Goal: Transaction & Acquisition: Purchase product/service

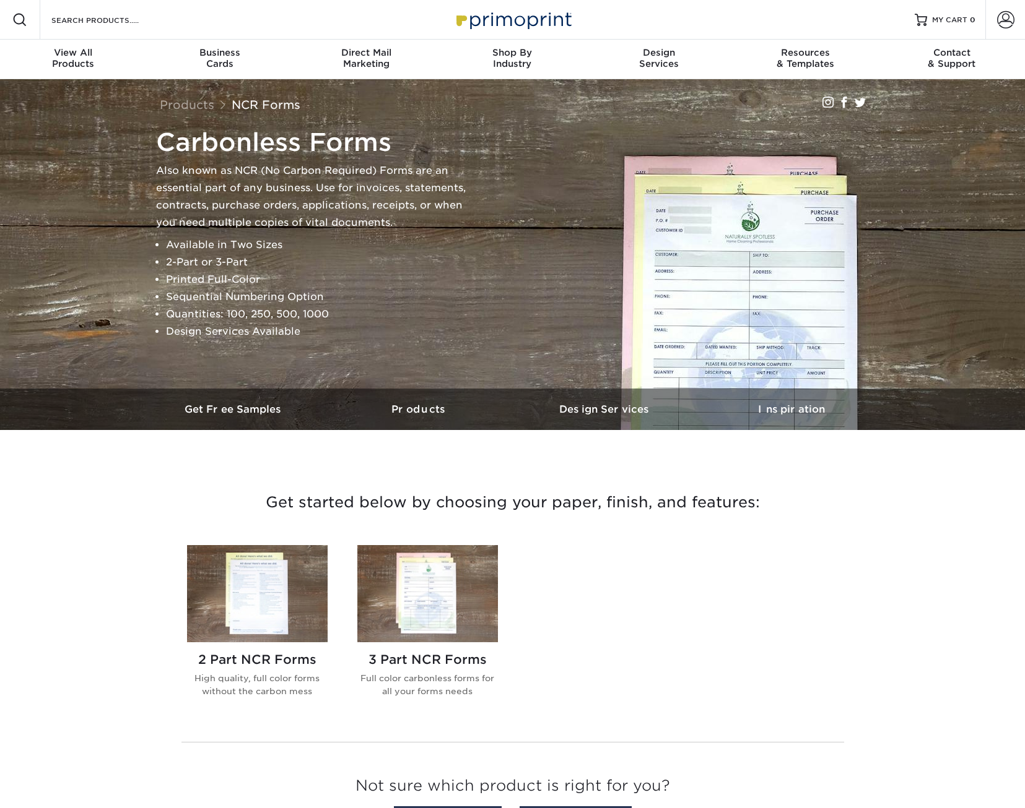
click at [264, 610] on img at bounding box center [257, 593] width 141 height 97
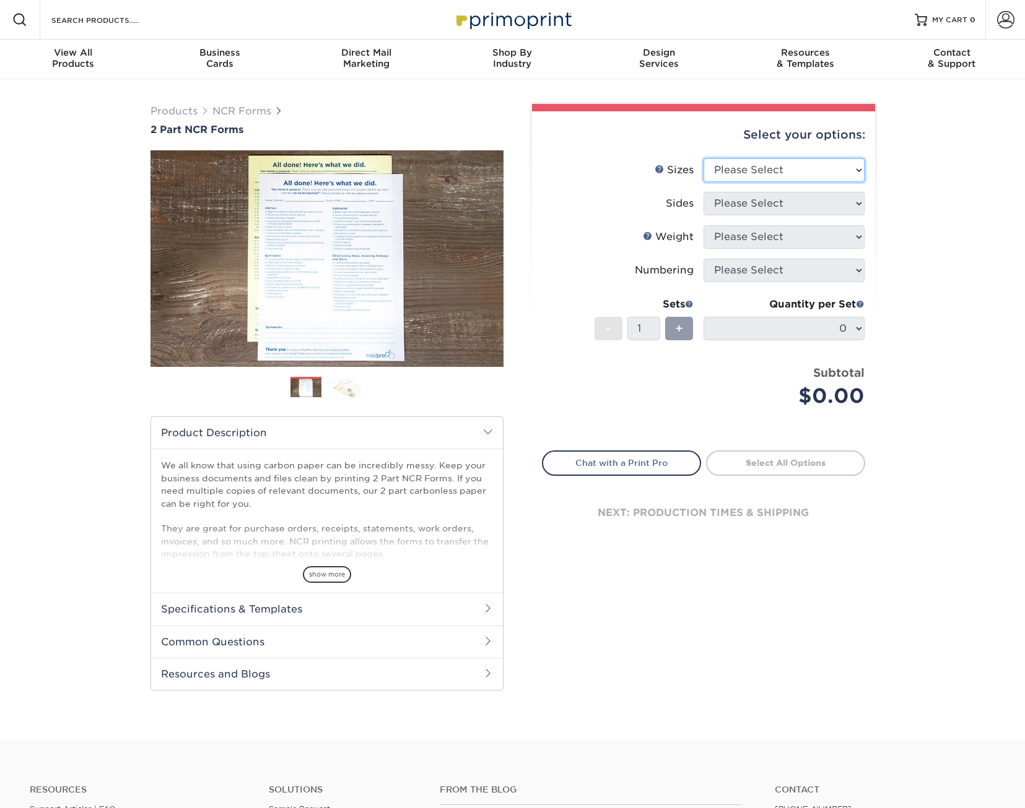
click at [769, 170] on select "Please Select 5.5" x 8.5" 8.5" x 11"" at bounding box center [783, 170] width 161 height 24
select select "8.50x11.00"
click at [703, 158] on select "Please Select 5.5" x 8.5" 8.5" x 11"" at bounding box center [783, 170] width 161 height 24
click at [746, 204] on select "Please Select Black & White (1/0) Full Color (4/0)" at bounding box center [783, 204] width 161 height 24
select select "2295b6f0-1f96-4774-b4ab-d24da34c0f39"
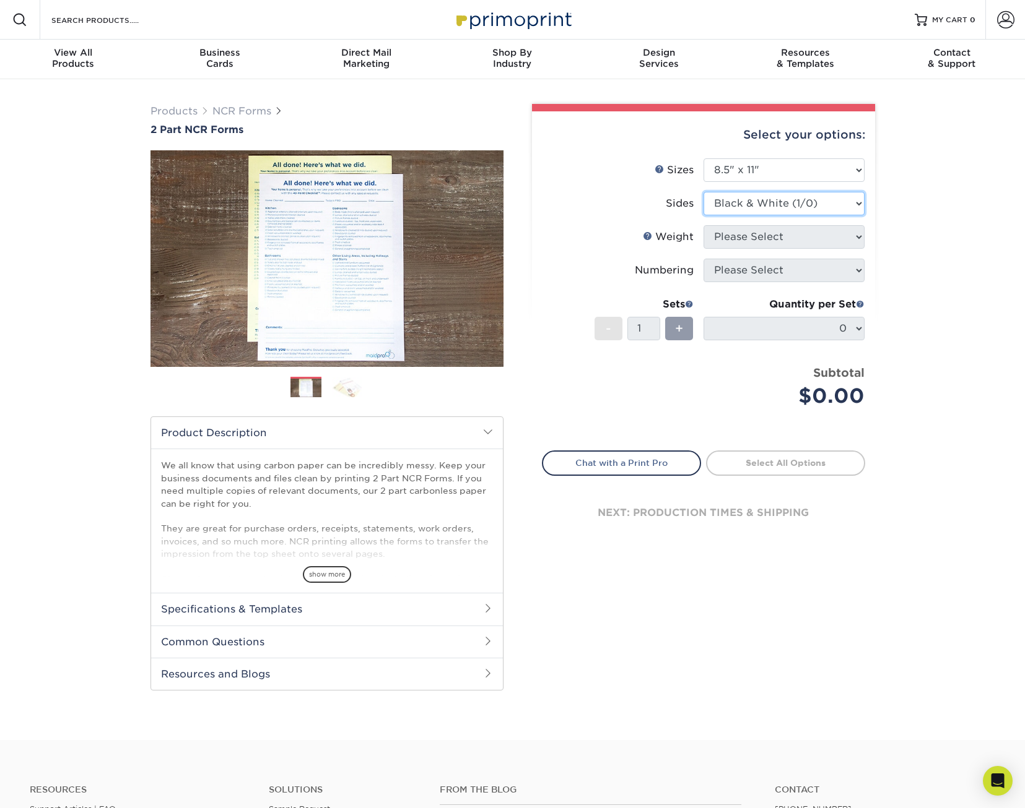
click at [703, 192] on select "Please Select Black & White (1/0) Full Color (4/0)" at bounding box center [783, 204] width 161 height 24
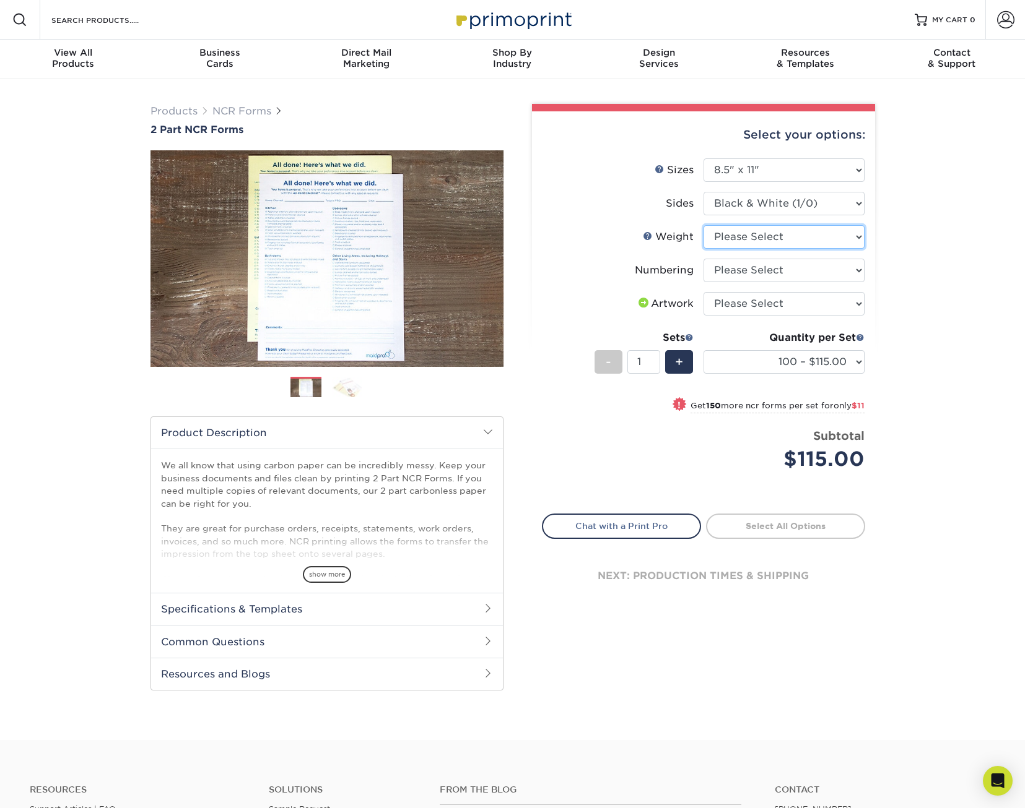
click at [759, 237] on select "Please Select 20LB2P" at bounding box center [783, 237] width 161 height 24
select select "20LB2P"
click at [703, 225] on select "Please Select 20LB2P" at bounding box center [783, 237] width 161 height 24
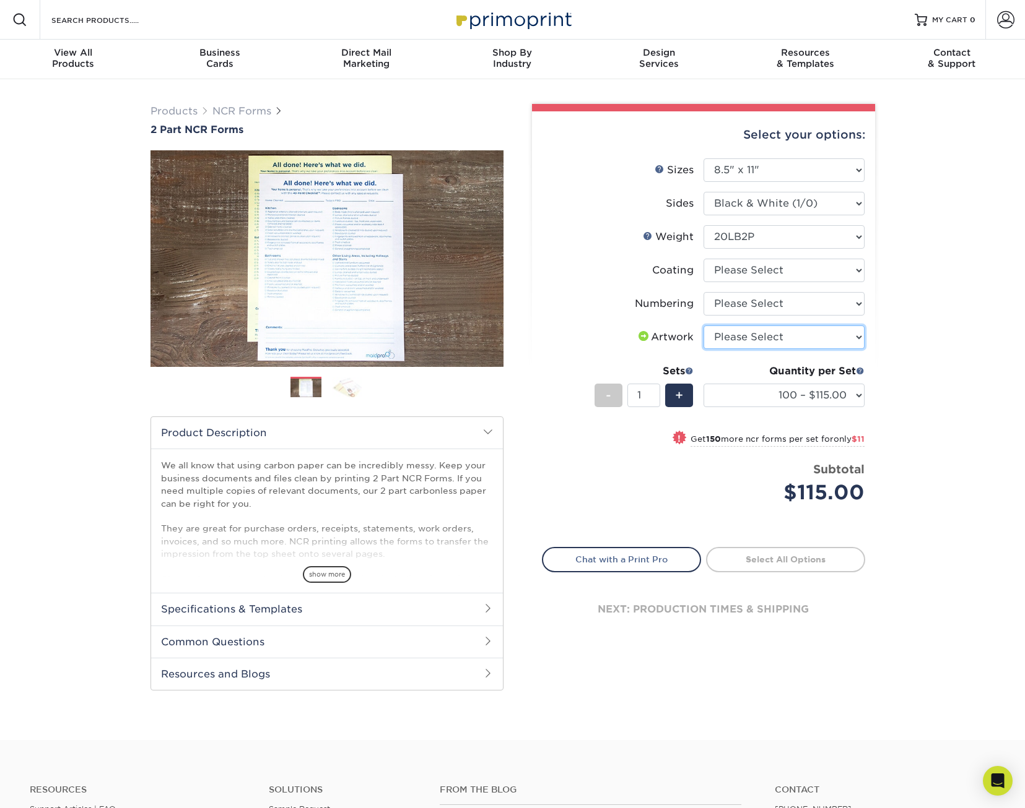
click at [791, 342] on select "Please Select I will upload files I need a design - $75" at bounding box center [783, 338] width 161 height 24
select select "upload"
click at [703, 326] on select "Please Select I will upload files I need a design - $75" at bounding box center [783, 338] width 161 height 24
click at [736, 274] on select at bounding box center [783, 271] width 161 height 24
select select "3e7618de-abca-4bda-9f97-8b9129e913d8"
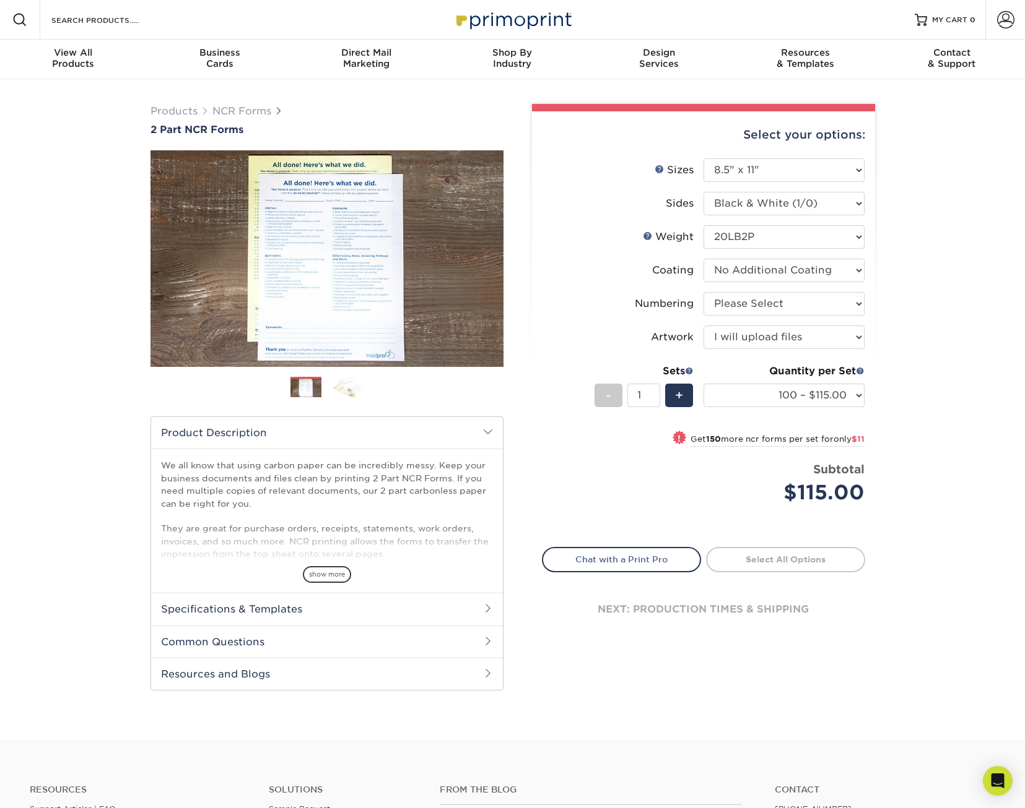
click at [703, 259] on select at bounding box center [783, 271] width 161 height 24
select select "-1"
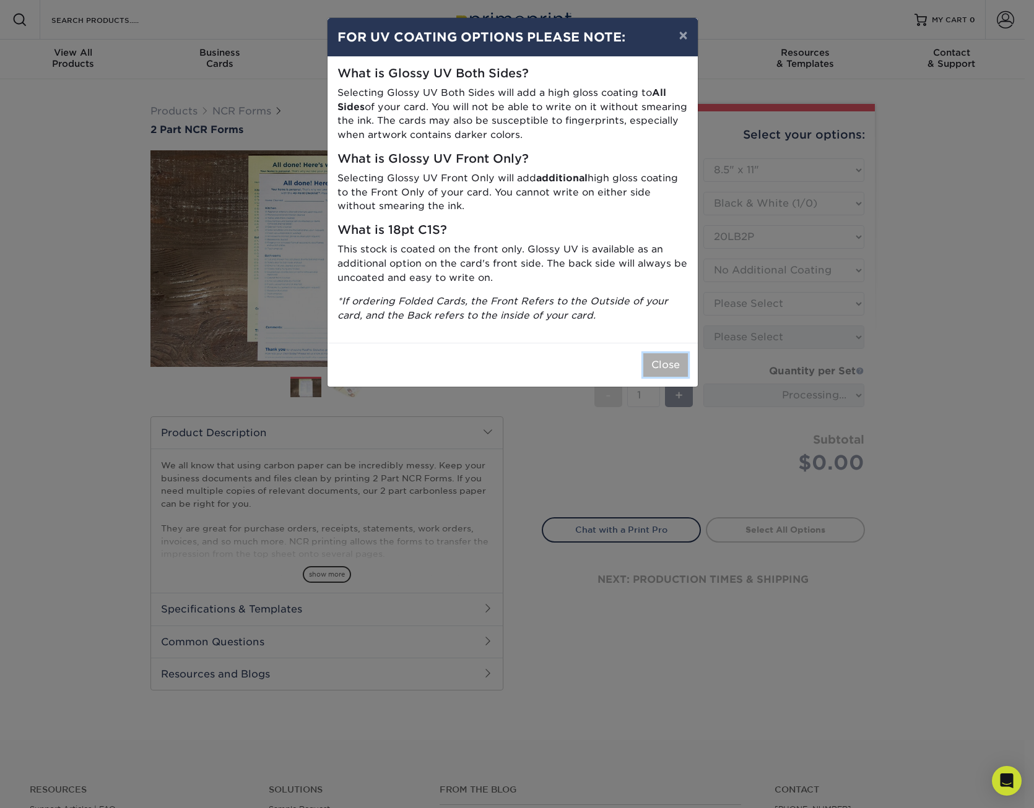
click at [664, 371] on button "Close" at bounding box center [665, 365] width 45 height 24
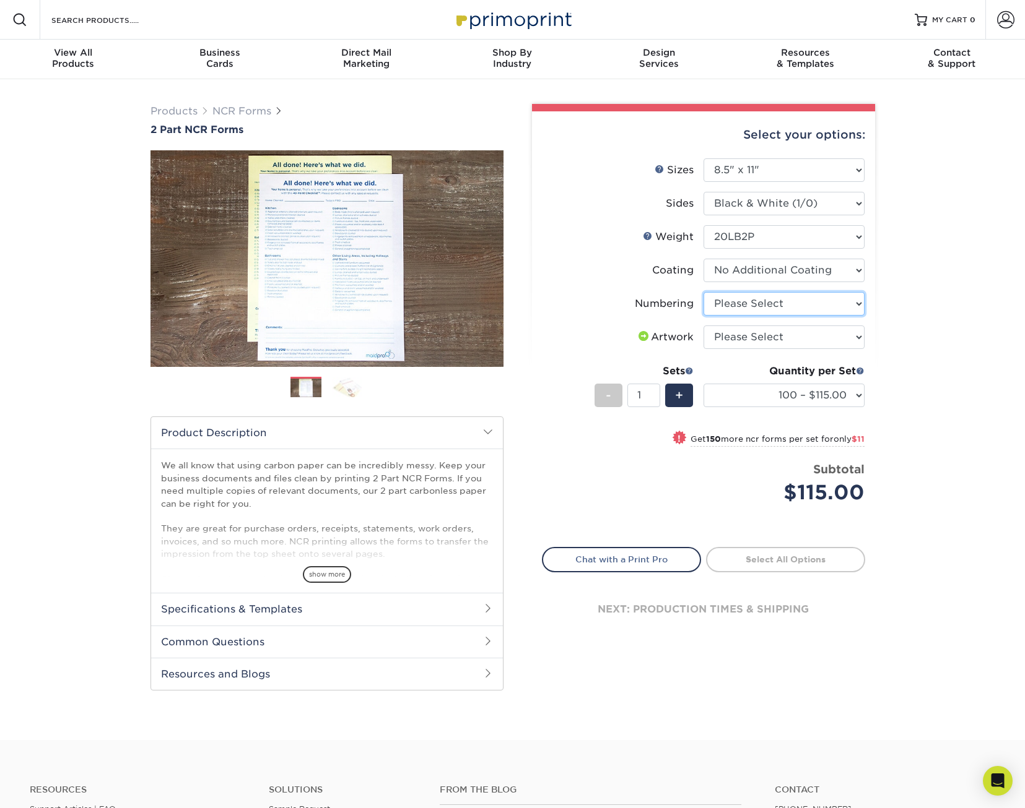
click at [748, 310] on select "Please Select Numbering on the Front only No Numbering" at bounding box center [783, 304] width 161 height 24
select select "936c80a5-99b7-47e8-acd6-e5b2b860875a"
click at [703, 292] on select "Please Select Numbering on the Front only No Numbering" at bounding box center [783, 304] width 161 height 24
click at [743, 332] on select "Please Select I will upload files I need a design - $75" at bounding box center [783, 338] width 161 height 24
select select "upload"
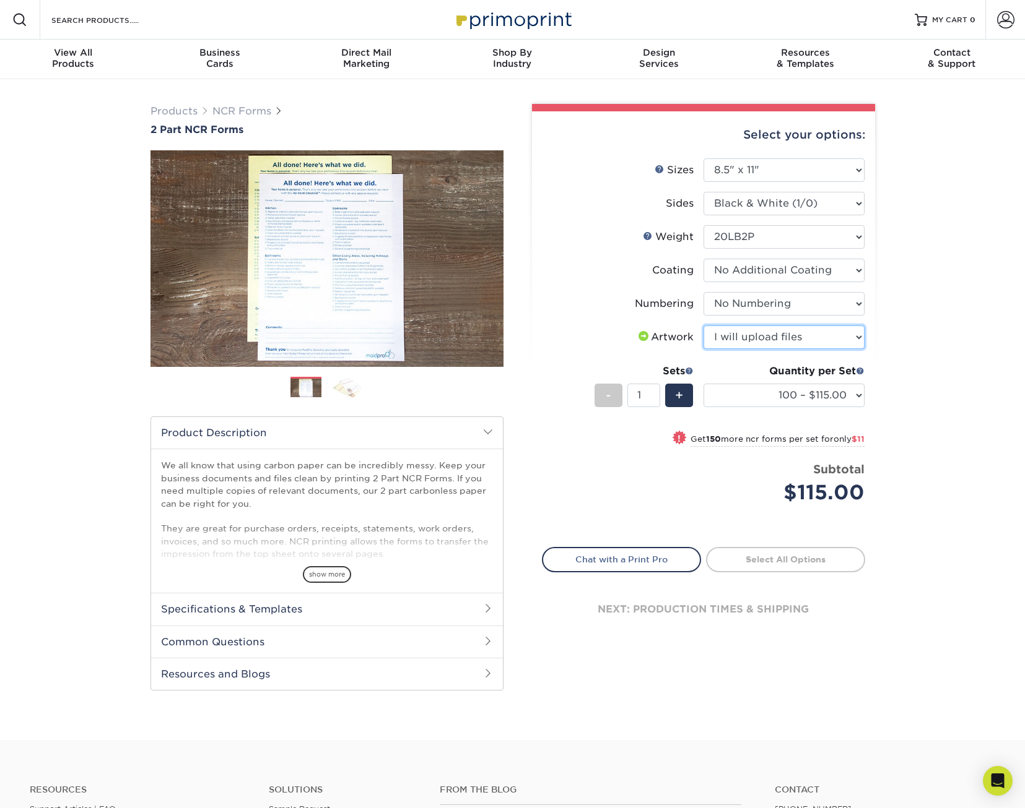
click at [703, 326] on select "Please Select I will upload files I need a design - $75" at bounding box center [783, 338] width 161 height 24
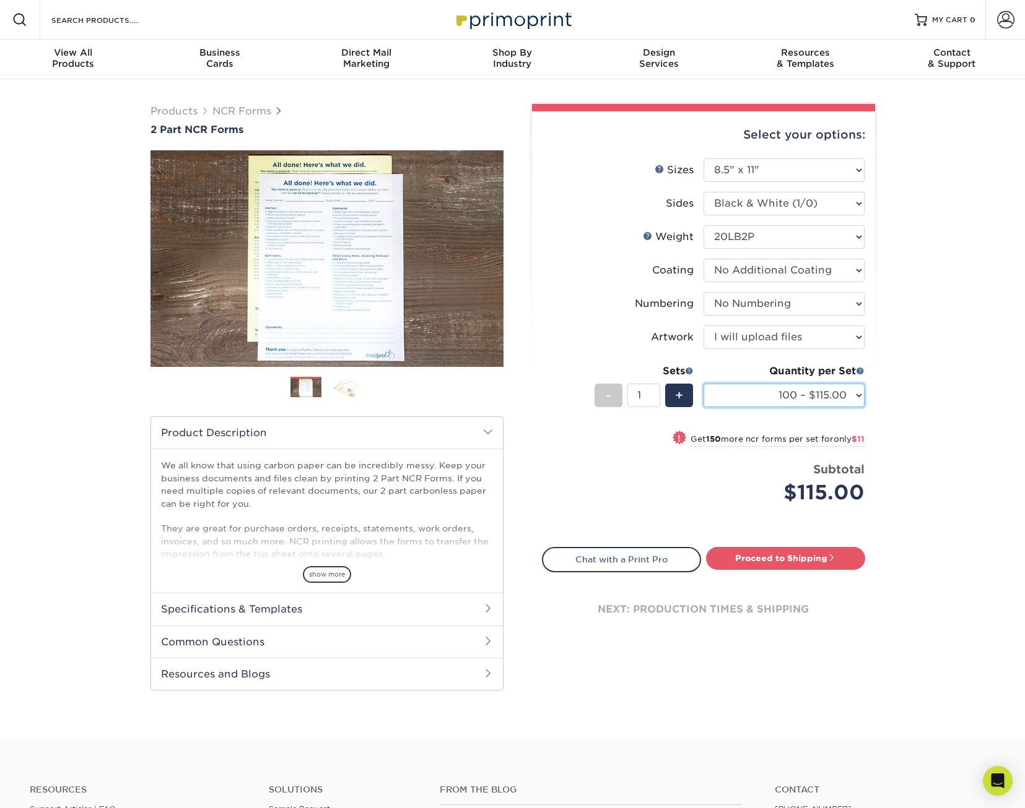
click at [773, 398] on select "100 – $115.00 250 – $126.00 500 – $153.00 1000 – $270.00" at bounding box center [783, 396] width 161 height 24
select select "250 – $126.00"
click at [703, 384] on select "100 – $115.00 250 – $126.00 500 – $153.00 1000 – $270.00" at bounding box center [783, 396] width 161 height 24
